Goal: Navigation & Orientation: Find specific page/section

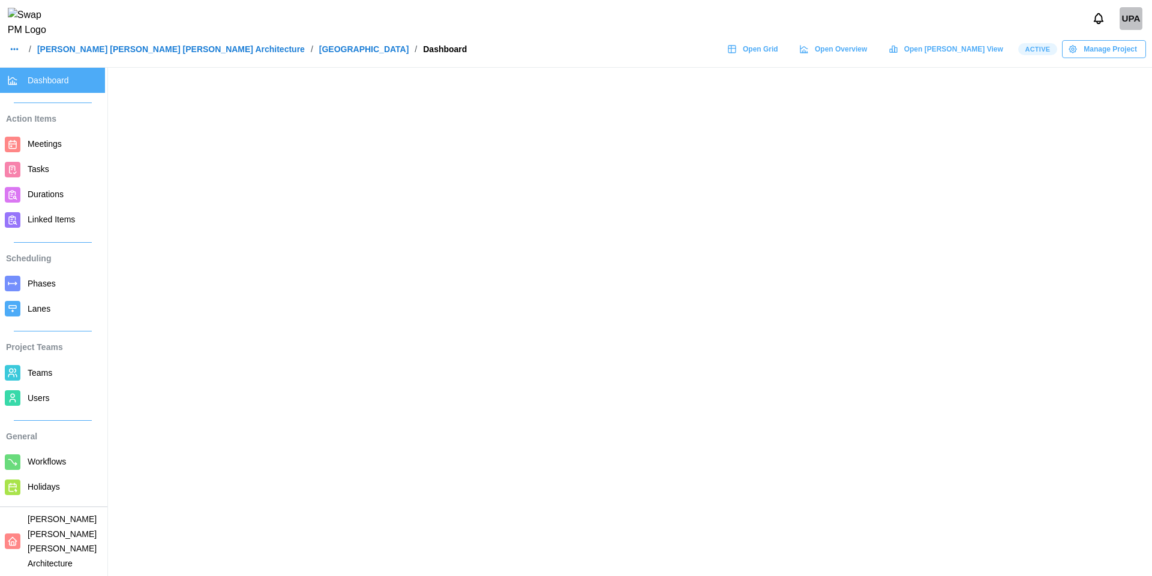
click at [14, 54] on icon "button" at bounding box center [15, 49] width 10 height 10
click at [43, 86] on span "Dashboard" at bounding box center [64, 80] width 73 height 15
click at [778, 56] on span "Open Grid" at bounding box center [760, 49] width 35 height 17
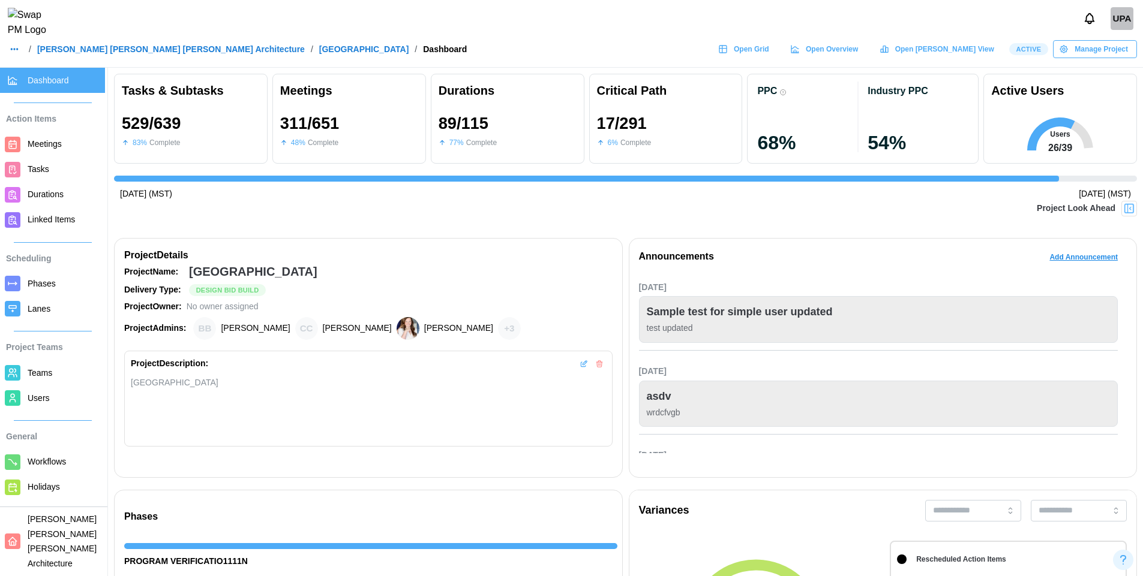
scroll to position [0, 11575]
click at [15, 53] on icon "button" at bounding box center [15, 49] width 10 height 10
click at [50, 83] on div "Dashboard" at bounding box center [38, 82] width 44 height 13
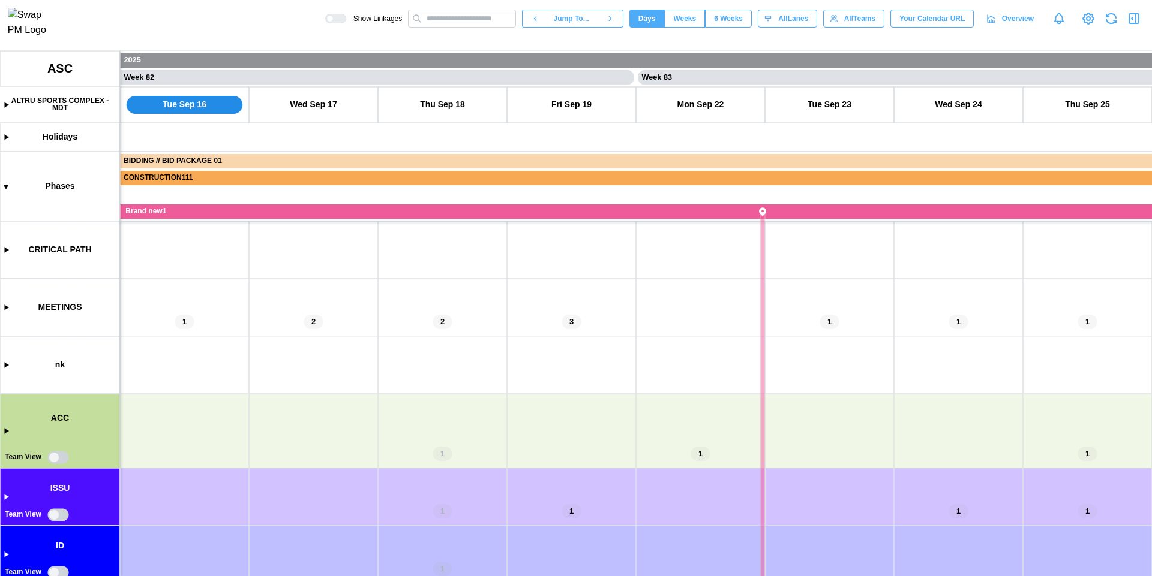
scroll to position [0, 52359]
click at [1010, 20] on span "Overview" at bounding box center [1018, 18] width 32 height 17
click at [682, 22] on span "Weeks" at bounding box center [684, 18] width 23 height 17
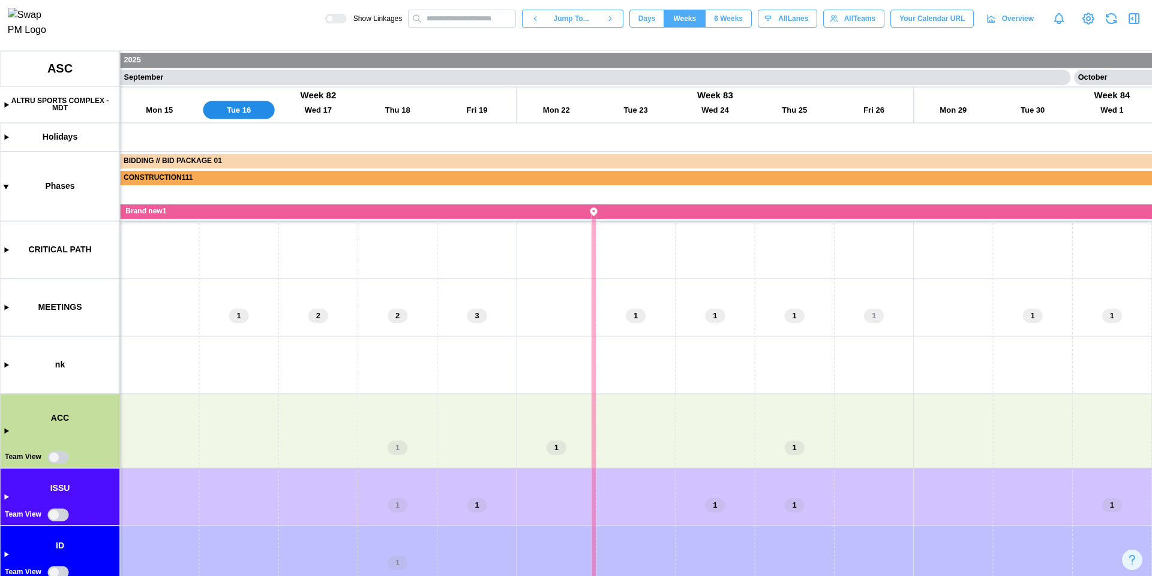
scroll to position [0, 32142]
click at [2, 306] on canvas at bounding box center [576, 313] width 1152 height 525
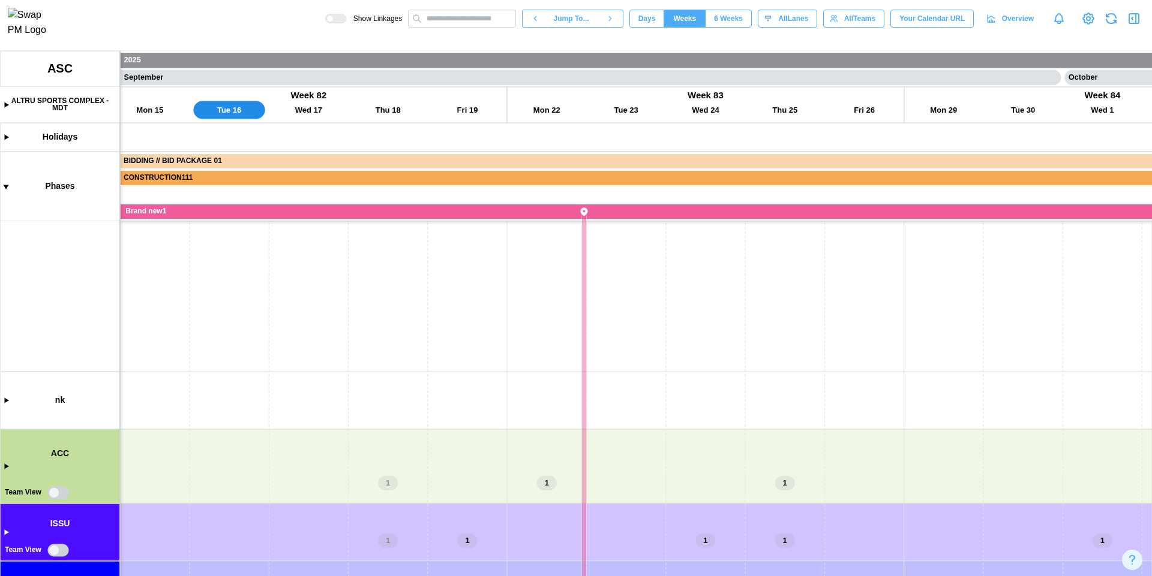
scroll to position [352, 0]
drag, startPoint x: 448, startPoint y: 488, endPoint x: 455, endPoint y: 134, distance: 354.0
click at [455, 134] on canvas at bounding box center [576, 313] width 1152 height 525
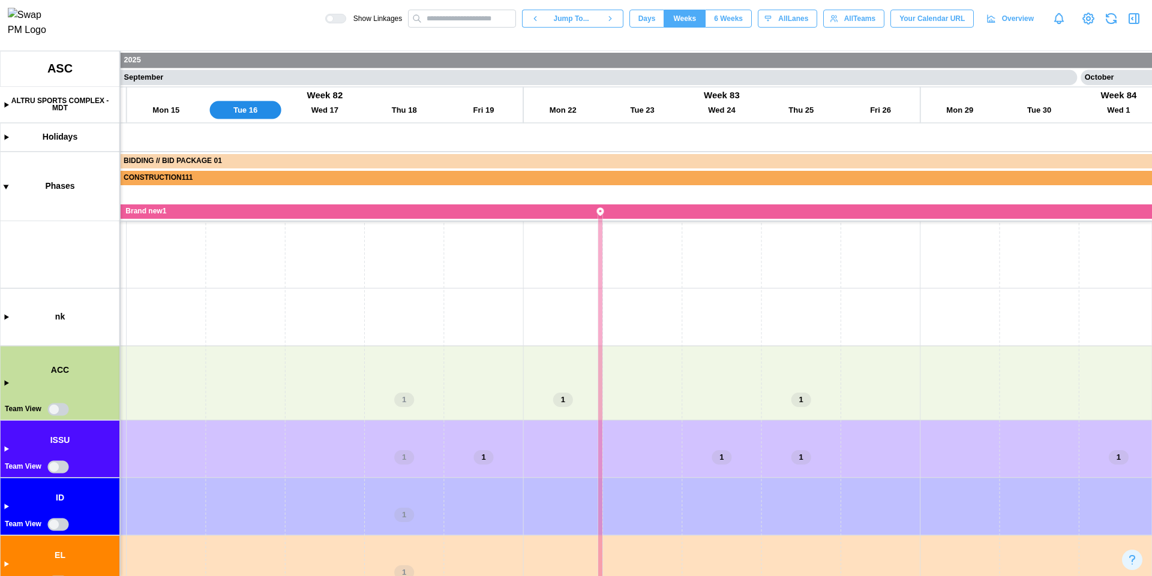
click at [4, 385] on canvas at bounding box center [576, 313] width 1152 height 525
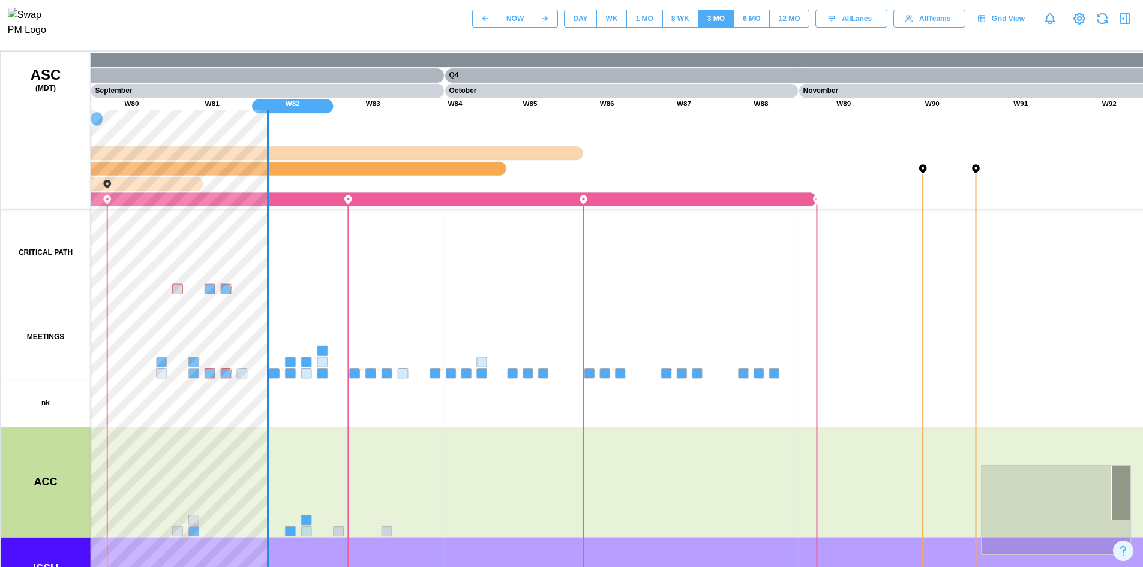
click at [684, 22] on div "8 WK" at bounding box center [680, 18] width 18 height 11
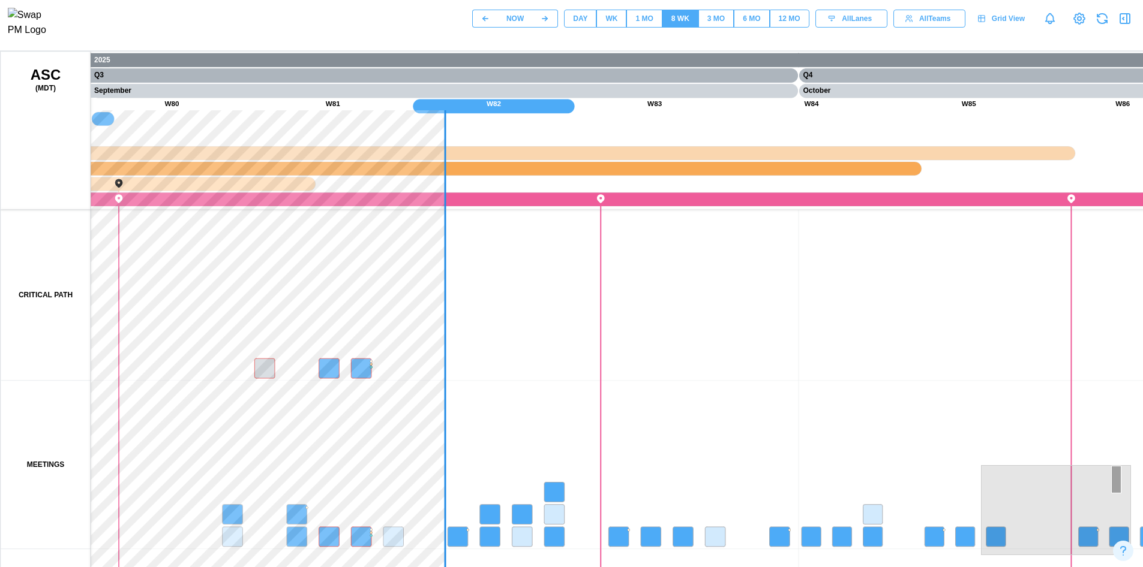
click at [788, 20] on div "12 MO" at bounding box center [790, 18] width 22 height 11
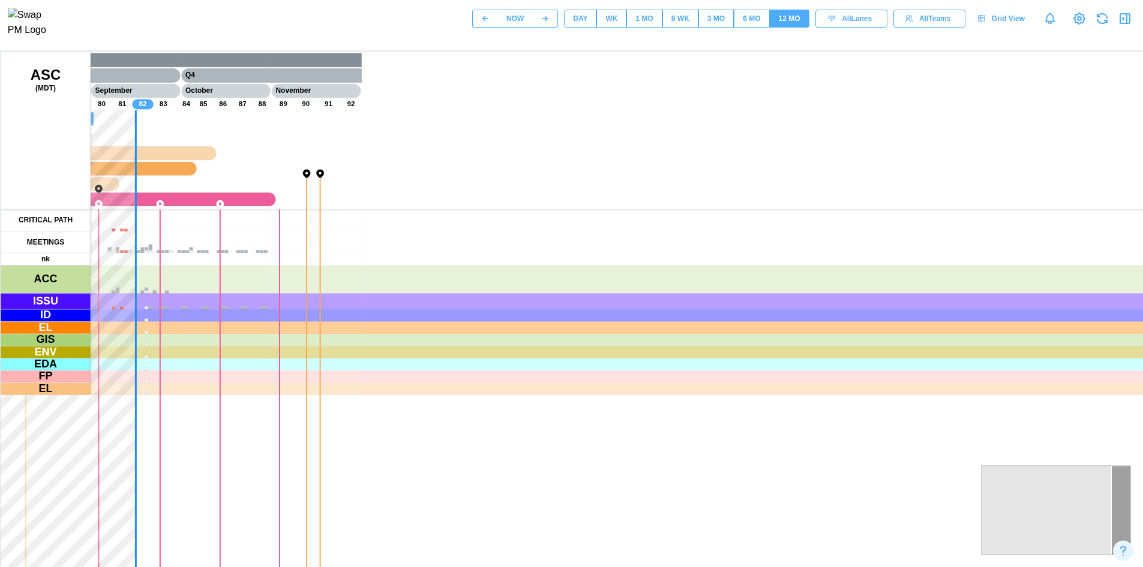
click at [753, 24] on div "6 MO" at bounding box center [751, 18] width 17 height 11
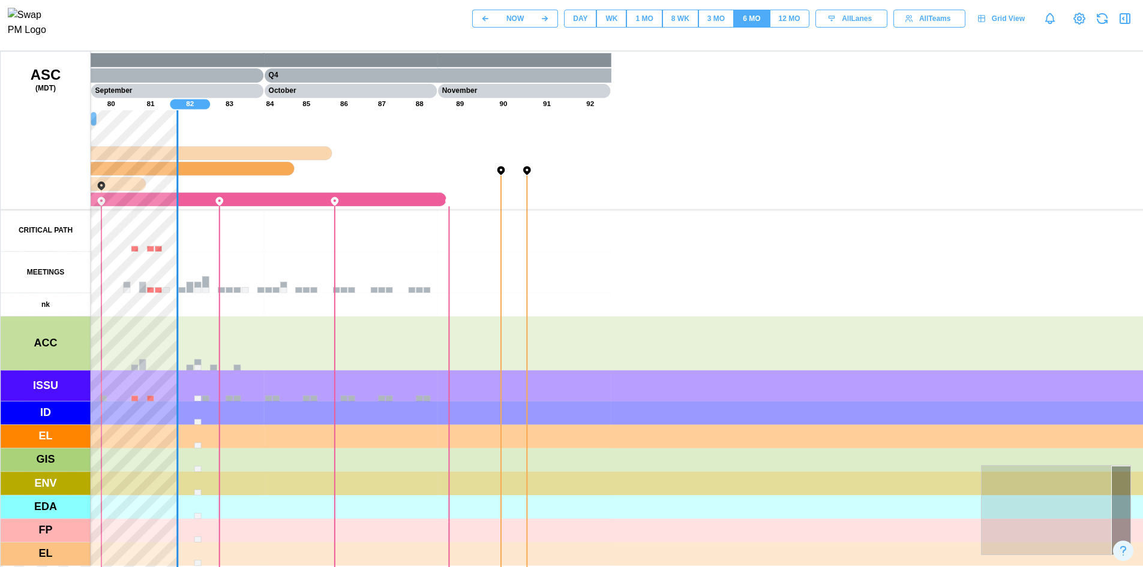
click at [726, 25] on button "3 MO" at bounding box center [715, 19] width 35 height 18
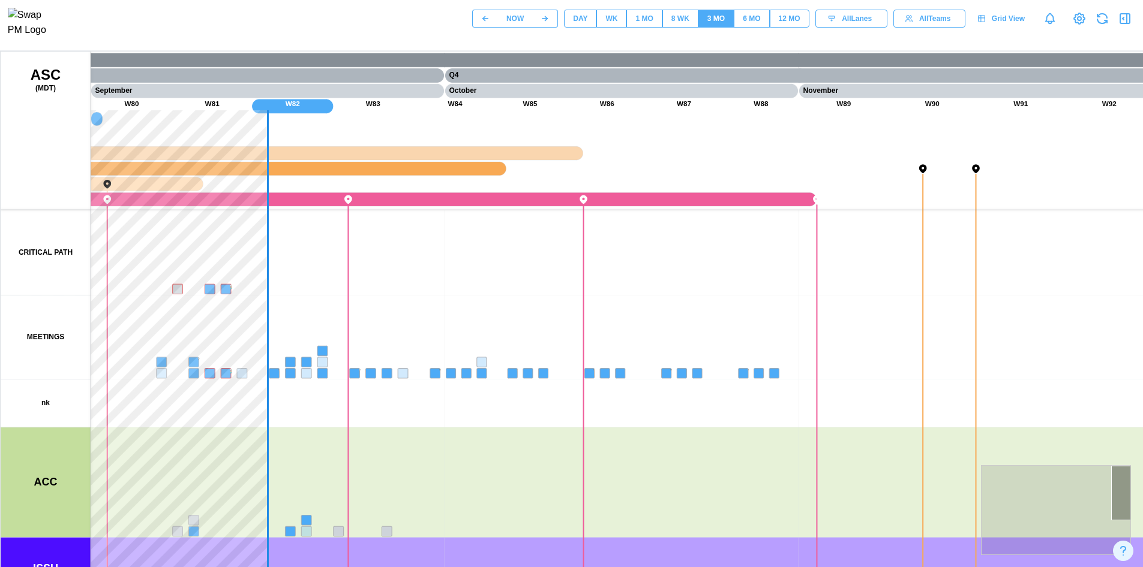
click at [671, 16] on div "8 WK" at bounding box center [680, 18] width 18 height 11
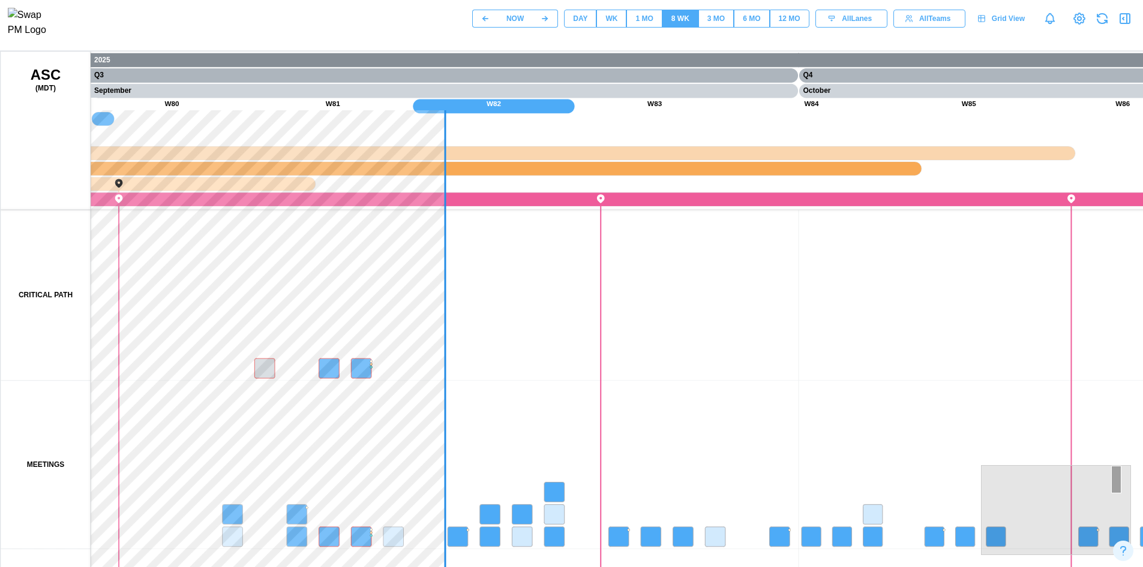
click at [639, 25] on div "1 MO" at bounding box center [643, 18] width 17 height 11
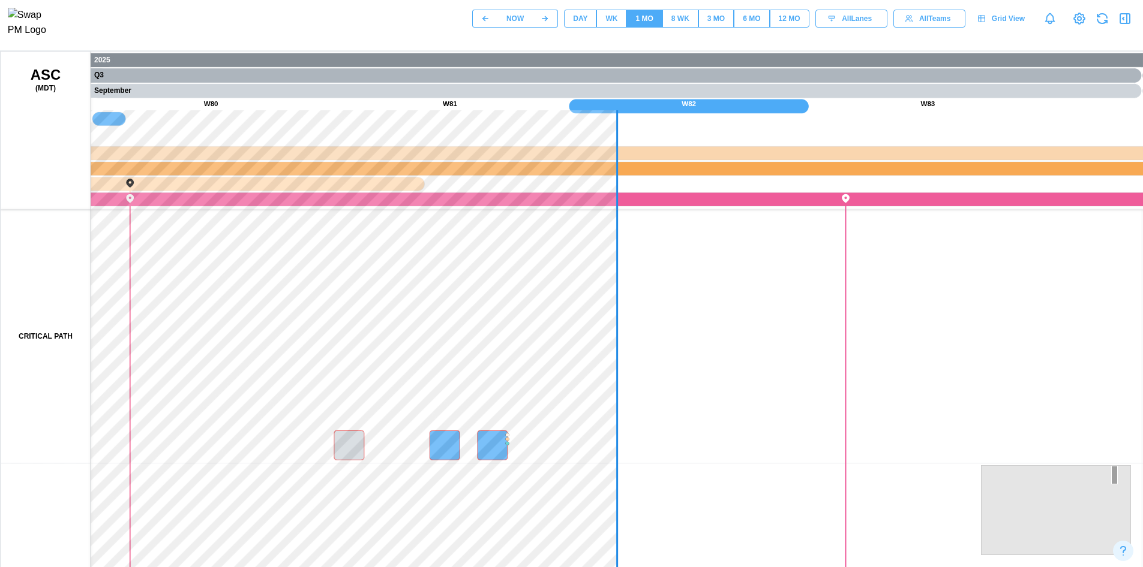
click at [603, 25] on button "WK" at bounding box center [611, 19] width 30 height 18
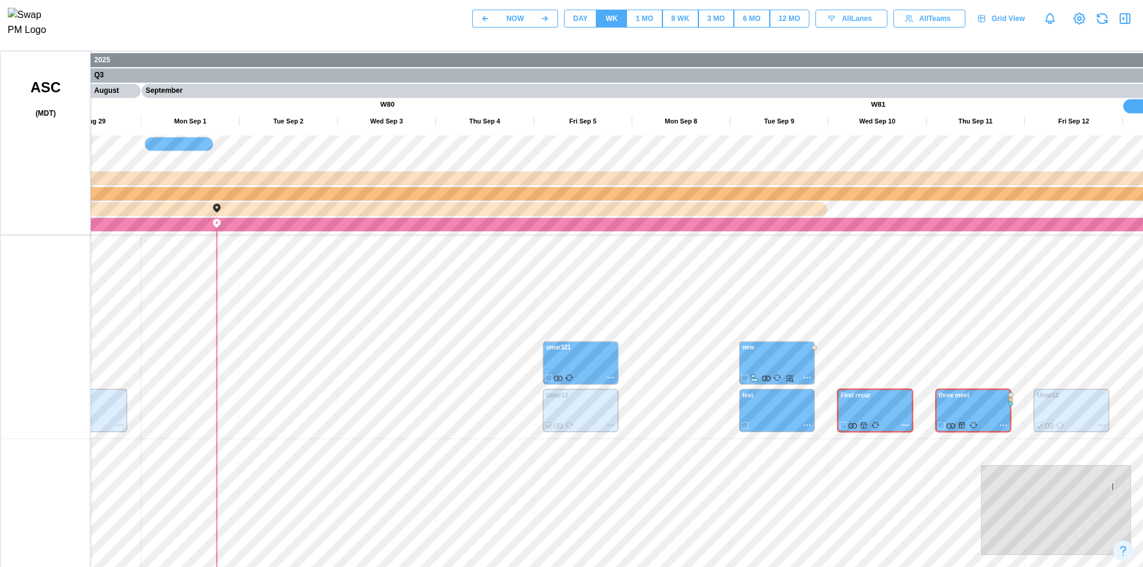
drag, startPoint x: 713, startPoint y: 488, endPoint x: 667, endPoint y: 379, distance: 118.0
click at [667, 379] on canvas at bounding box center [577, 352] width 1152 height 600
